Goal: Communication & Community: Participate in discussion

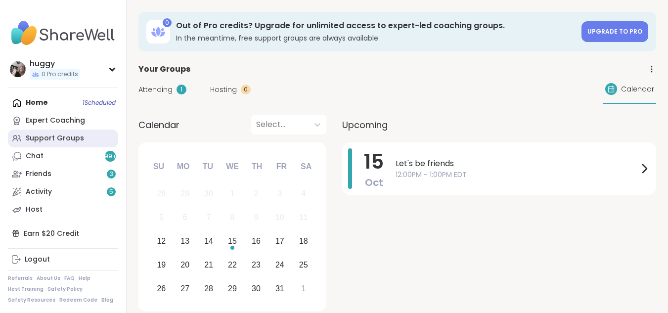
click at [65, 139] on div "Support Groups" at bounding box center [55, 139] width 58 height 10
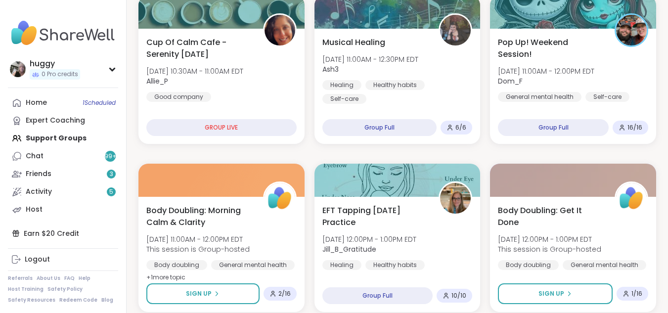
scroll to position [171, 0]
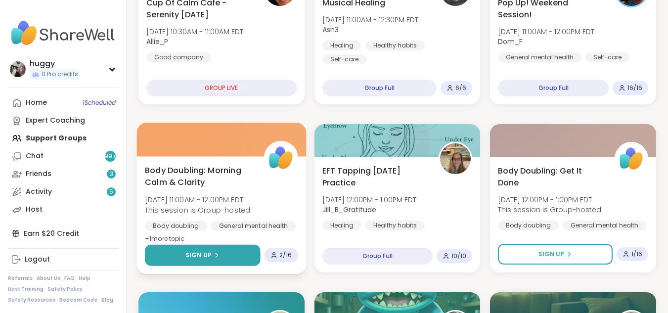
click at [188, 258] on span "Sign Up" at bounding box center [199, 255] width 26 height 9
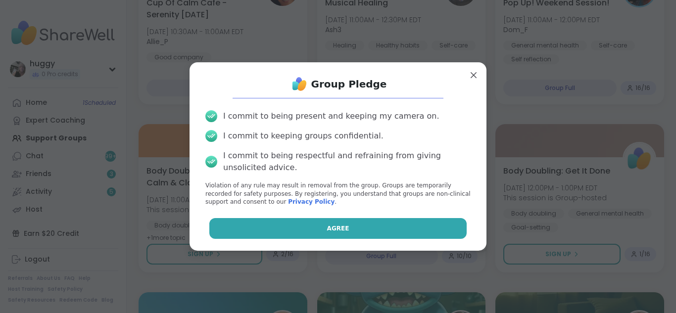
click at [294, 222] on button "Agree" at bounding box center [338, 228] width 258 height 21
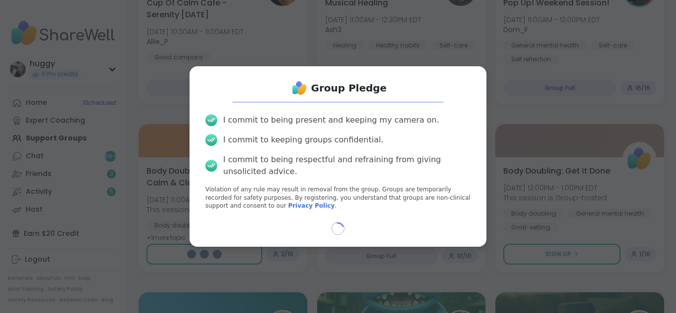
select select "**"
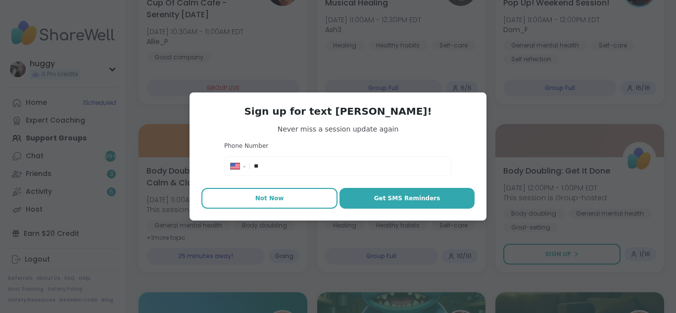
click at [280, 204] on button "Not Now" at bounding box center [269, 198] width 136 height 21
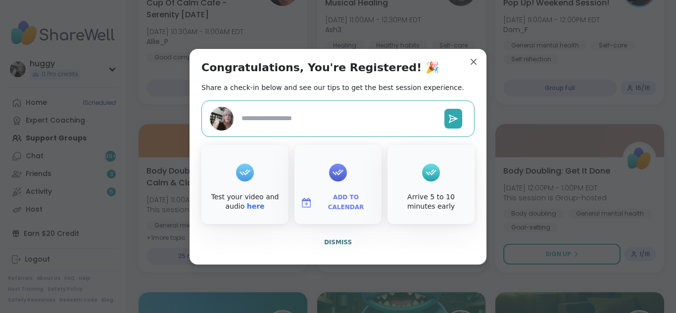
type textarea "*"
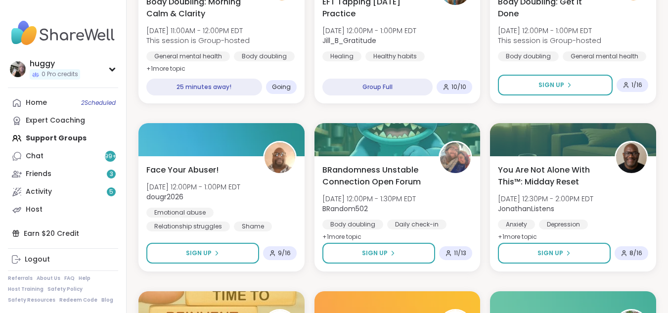
scroll to position [349, 0]
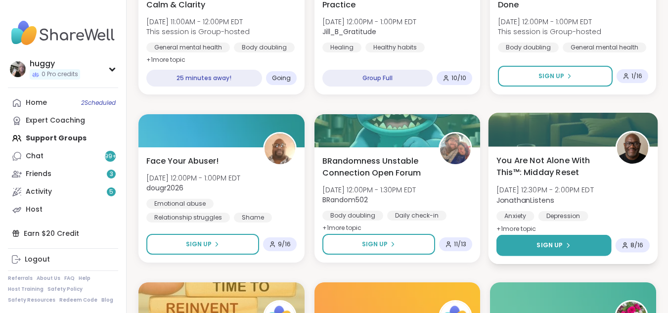
click at [561, 245] on span "Sign Up" at bounding box center [550, 245] width 26 height 9
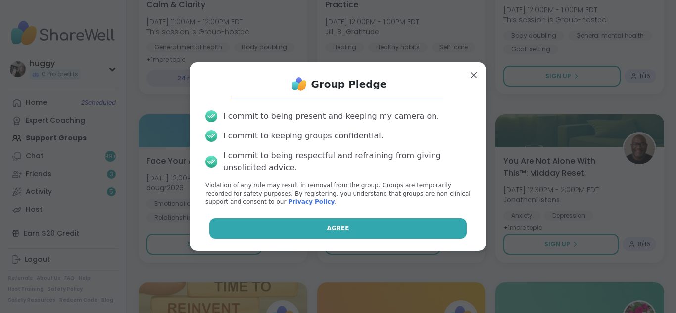
click at [354, 225] on button "Agree" at bounding box center [338, 228] width 258 height 21
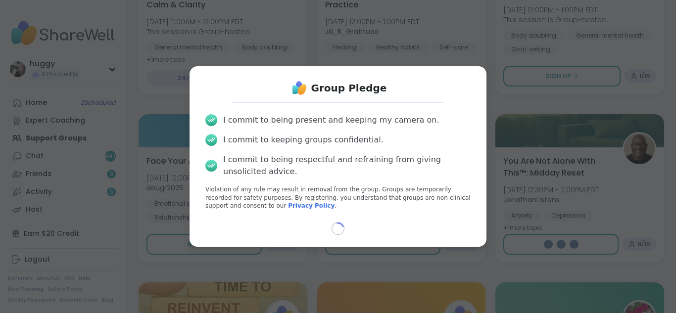
select select "**"
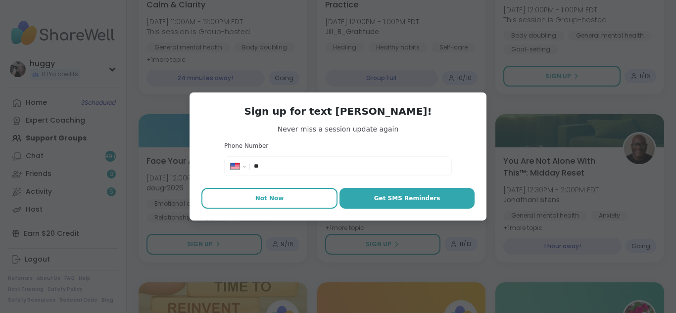
click at [288, 196] on button "Not Now" at bounding box center [269, 198] width 136 height 21
type textarea "*"
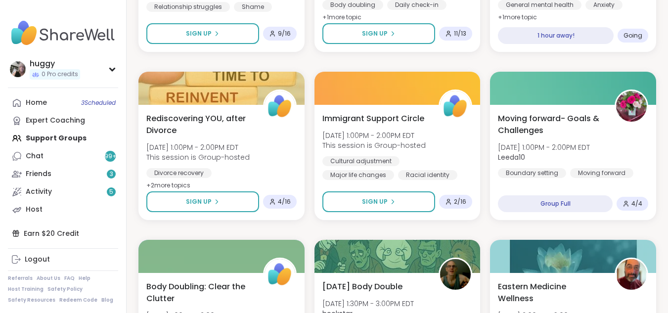
scroll to position [639, 0]
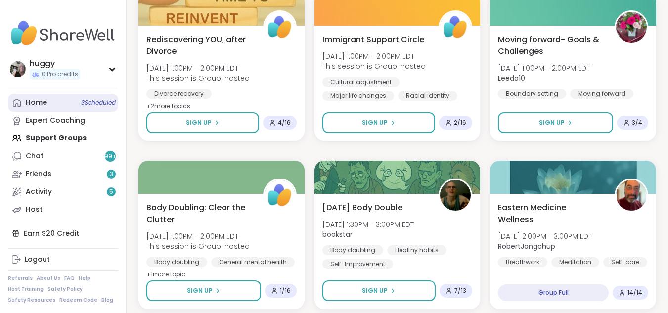
click at [86, 101] on span "3 Scheduled" at bounding box center [98, 103] width 35 height 8
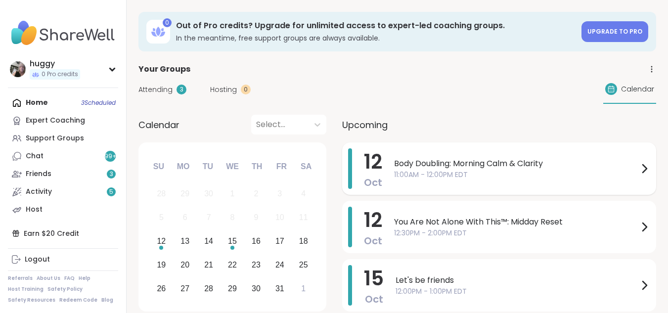
click at [395, 160] on span "Body Doubling: Morning Calm & Clarity" at bounding box center [516, 164] width 244 height 12
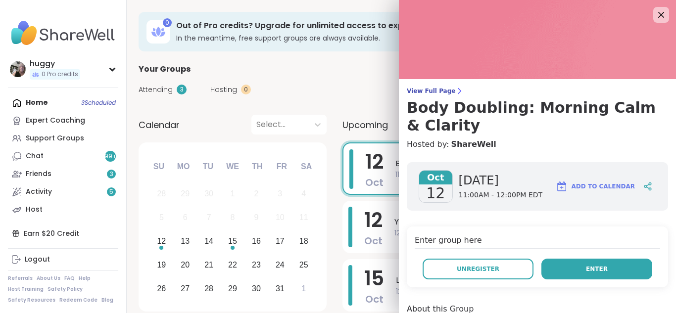
click at [562, 262] on button "Enter" at bounding box center [596, 269] width 111 height 21
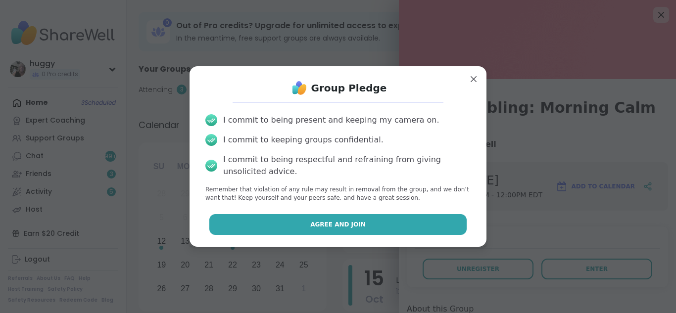
click at [323, 220] on span "Agree and Join" at bounding box center [337, 224] width 55 height 9
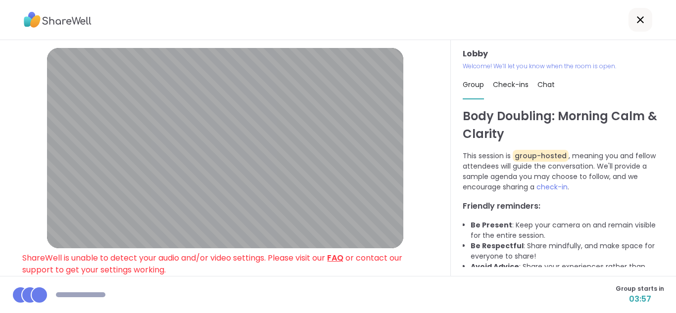
click at [340, 253] on link "FAQ" at bounding box center [335, 257] width 16 height 11
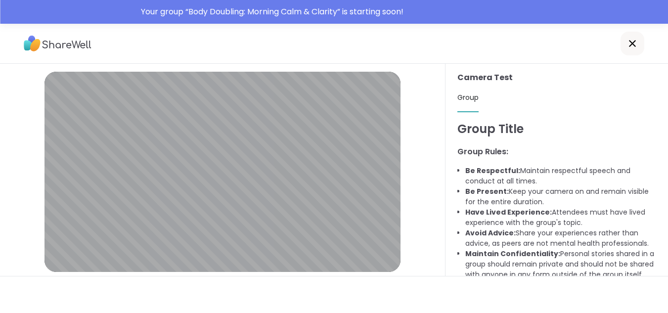
click at [635, 41] on icon at bounding box center [633, 44] width 12 height 12
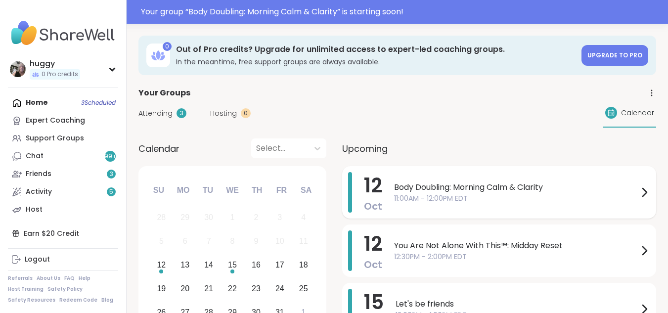
click at [469, 208] on div "Body Doubling: Morning Calm & Clarity 11:00AM - 12:00PM EDT" at bounding box center [522, 192] width 256 height 41
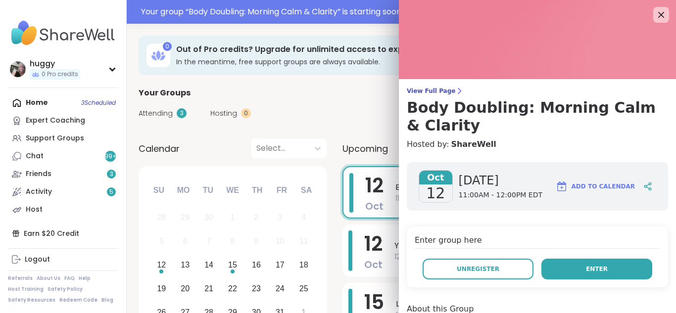
click at [548, 267] on button "Enter" at bounding box center [596, 269] width 111 height 21
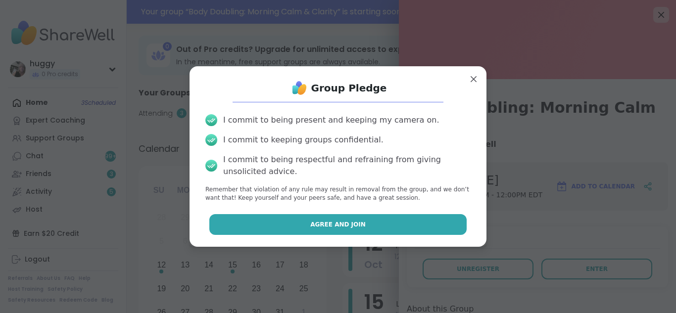
click at [408, 231] on button "Agree and Join" at bounding box center [338, 224] width 258 height 21
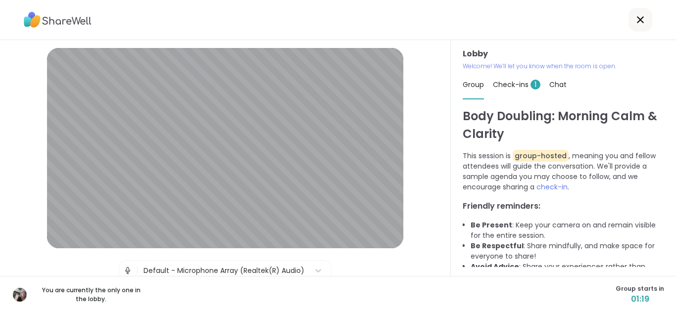
click at [518, 83] on span "Check-ins 1" at bounding box center [516, 85] width 47 height 10
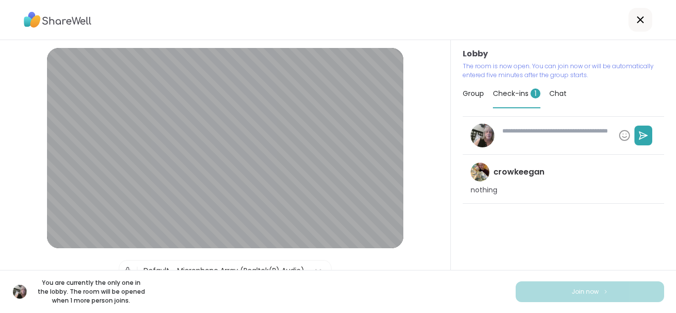
type textarea "*"
click at [636, 16] on icon at bounding box center [640, 20] width 12 height 12
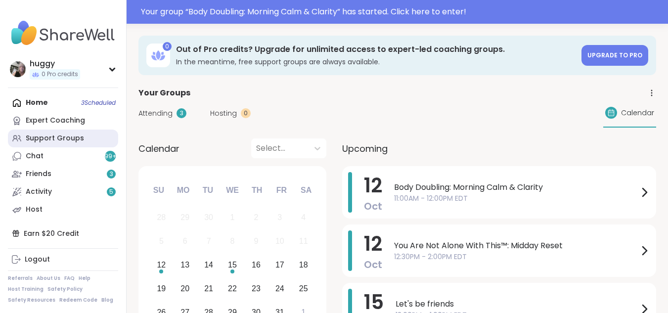
click at [49, 136] on div "Support Groups" at bounding box center [55, 139] width 58 height 10
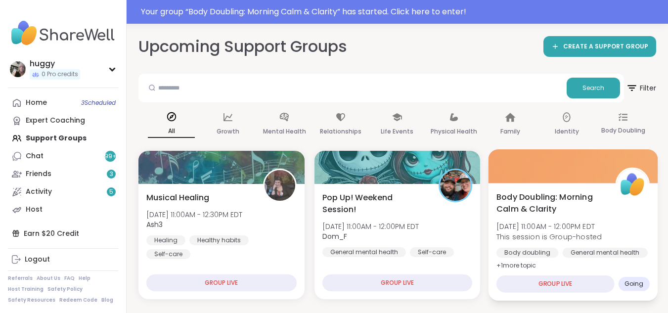
click at [645, 286] on div "Going" at bounding box center [634, 284] width 31 height 14
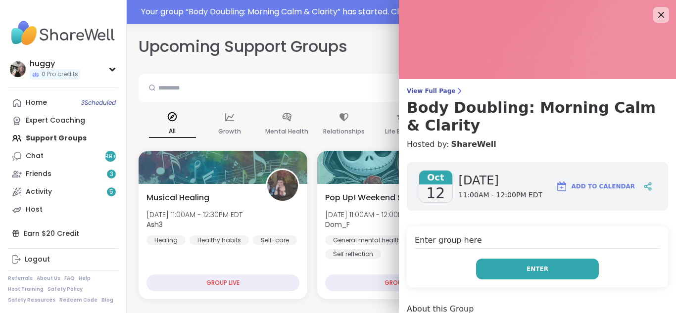
click at [561, 273] on button "Enter" at bounding box center [537, 269] width 123 height 21
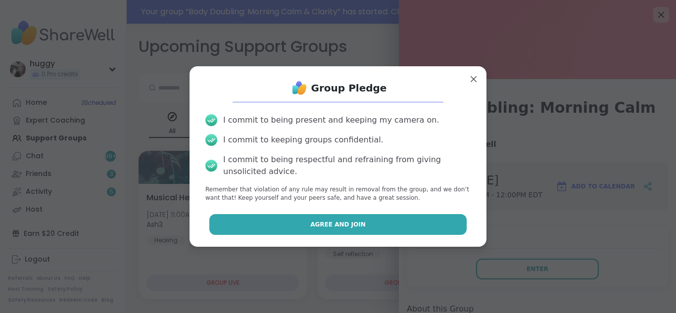
click at [428, 230] on button "Agree and Join" at bounding box center [338, 224] width 258 height 21
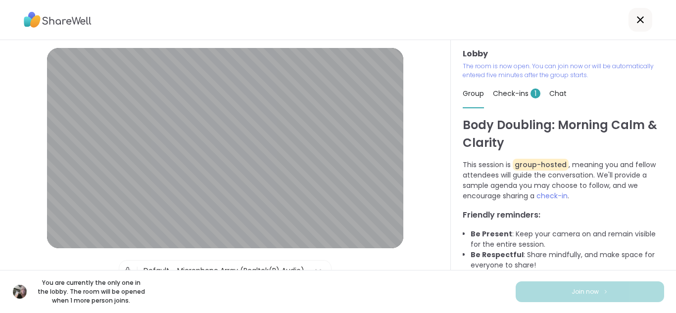
click at [637, 20] on icon at bounding box center [640, 19] width 7 height 7
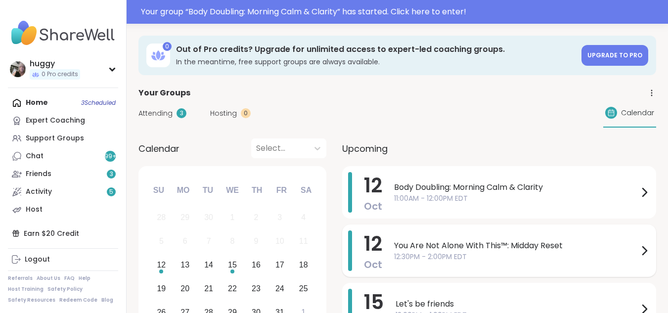
click at [405, 248] on span "You Are Not Alone With This™: Midday Reset" at bounding box center [516, 246] width 244 height 12
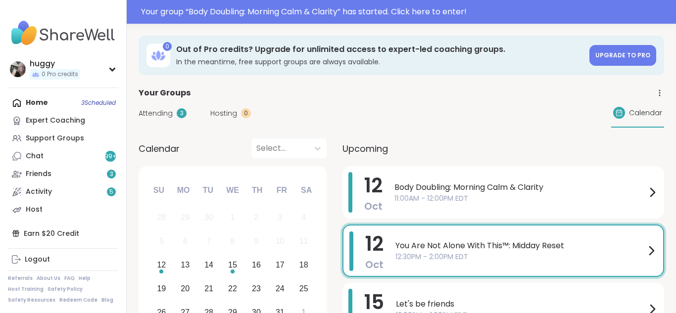
drag, startPoint x: 361, startPoint y: 202, endPoint x: 321, endPoint y: 103, distance: 106.3
click at [321, 103] on div "Attending 3 Hosting 0 Calendar" at bounding box center [401, 113] width 525 height 29
